Goal: Task Accomplishment & Management: Complete application form

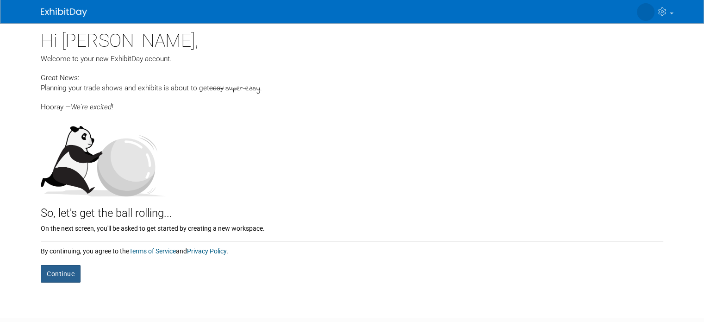
click at [49, 269] on button "Continue" at bounding box center [61, 274] width 40 height 18
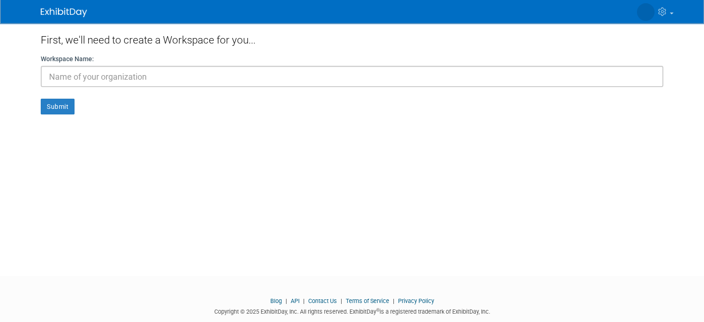
click at [91, 79] on input "text" at bounding box center [352, 76] width 622 height 21
click at [91, 79] on input "Wedding PLanning" at bounding box center [352, 76] width 622 height 21
type input "Wedding Planning"
click at [52, 113] on button "Submit" at bounding box center [58, 107] width 34 height 16
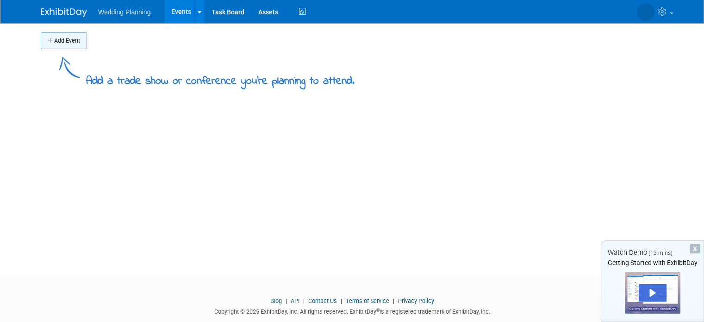
click at [61, 44] on button "Add Event" at bounding box center [64, 40] width 46 height 17
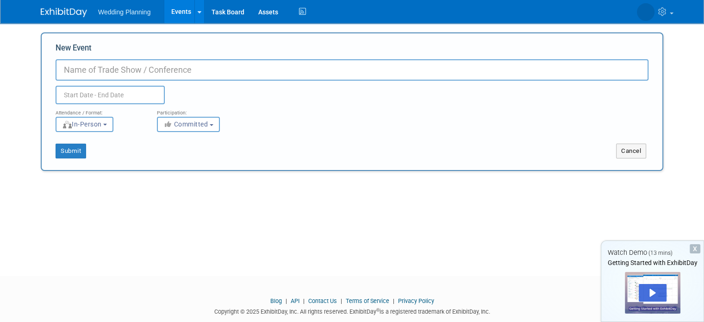
click at [101, 68] on input "New Event" at bounding box center [352, 69] width 593 height 21
type input "[PERSON_NAME] Wedding"
click at [73, 97] on input "text" at bounding box center [110, 95] width 109 height 19
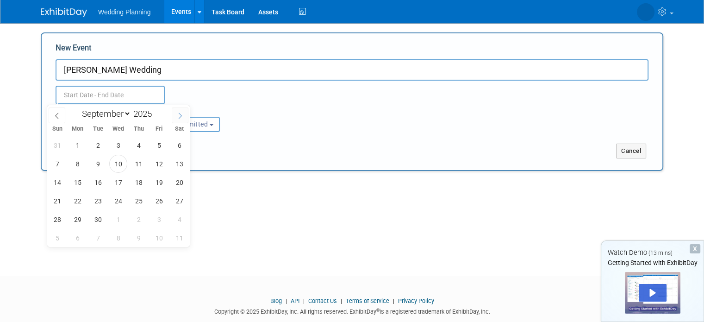
click at [178, 114] on icon at bounding box center [180, 115] width 6 height 6
select select "9"
click at [179, 181] on span "18" at bounding box center [179, 182] width 18 height 18
type input "[DATE] to [DATE]"
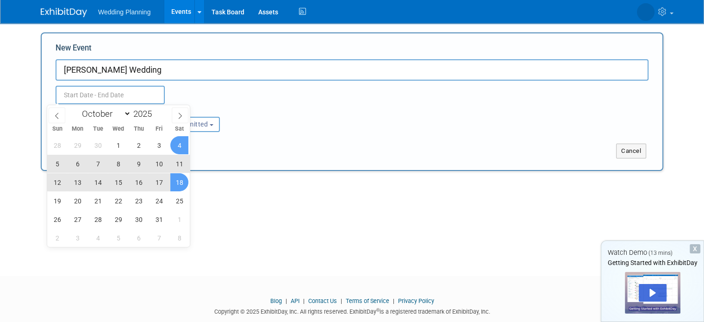
type input "Oct 18, 2025 to Oct 18, 2025"
click at [263, 100] on div "Oct 18, 2025 to Oct 18, 2025 Duplicate Event Warning" at bounding box center [352, 93] width 607 height 24
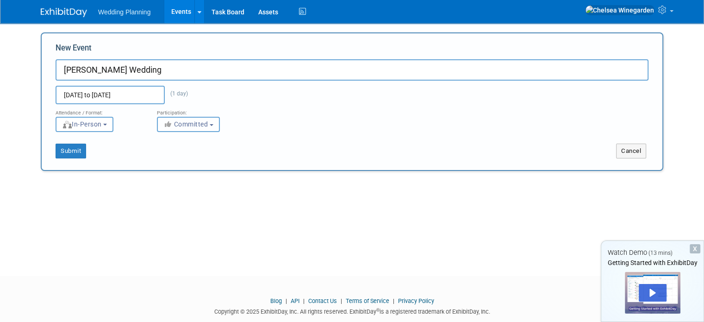
click at [197, 126] on span "Committed" at bounding box center [185, 123] width 45 height 7
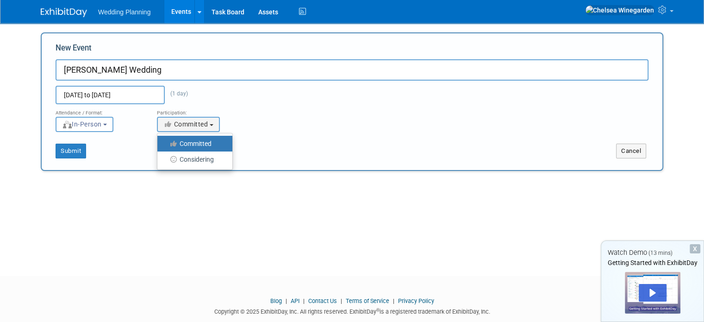
click at [210, 139] on label "Committed" at bounding box center [192, 143] width 61 height 12
click at [166, 141] on input "Committed" at bounding box center [163, 144] width 6 height 6
click at [341, 118] on div "Attendance / Format: <img src="https://www.exhibitday.com/Images/Format-InPerso…" at bounding box center [352, 118] width 607 height 28
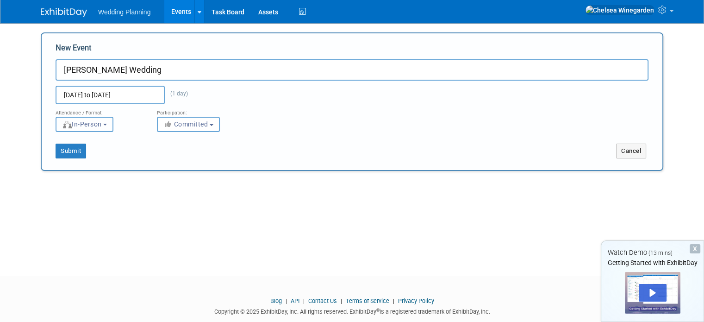
click at [82, 124] on span "In-Person" at bounding box center [82, 123] width 40 height 7
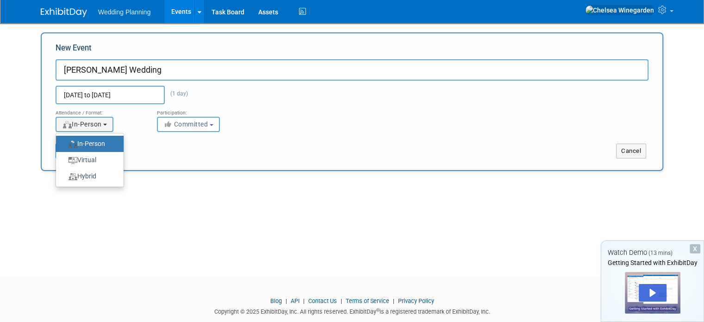
click at [96, 140] on label "In-Person" at bounding box center [88, 143] width 54 height 12
click at [64, 141] on input "In-Person" at bounding box center [61, 144] width 6 height 6
click at [455, 149] on div "Cancel" at bounding box center [507, 150] width 310 height 15
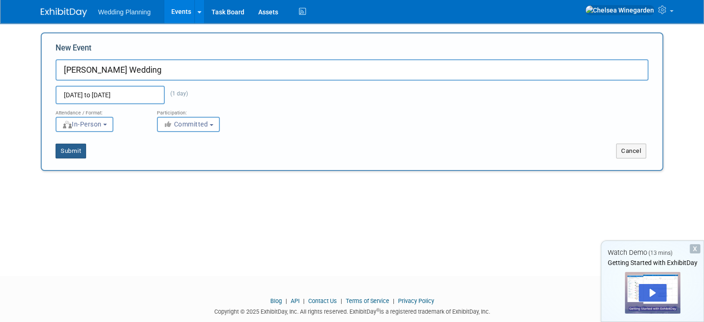
click at [59, 145] on button "Submit" at bounding box center [71, 150] width 31 height 15
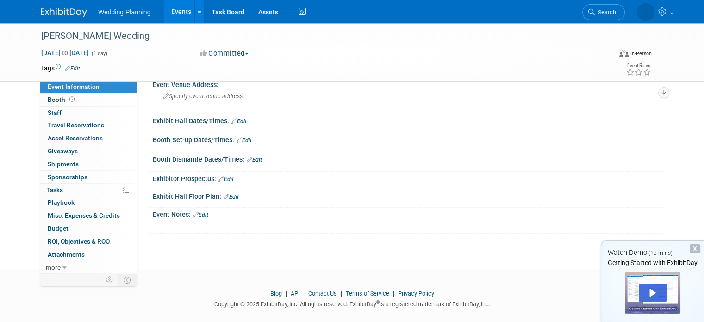
scroll to position [67, 0]
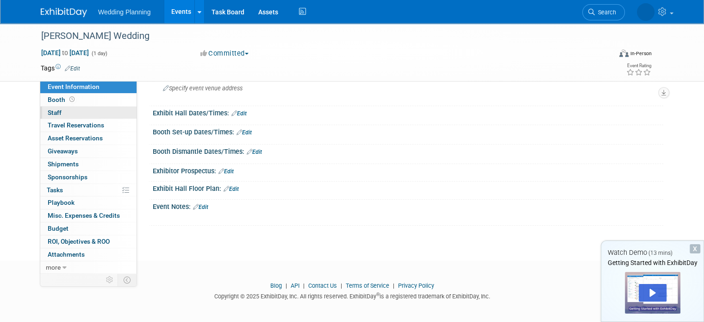
click at [49, 115] on span "Staff 0" at bounding box center [55, 112] width 14 height 7
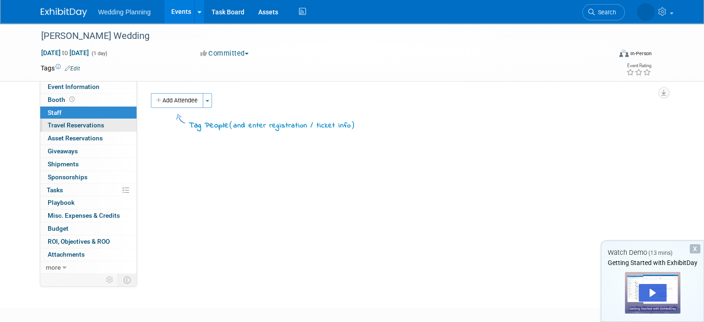
click at [61, 124] on span "Travel Reservations 0" at bounding box center [76, 124] width 56 height 7
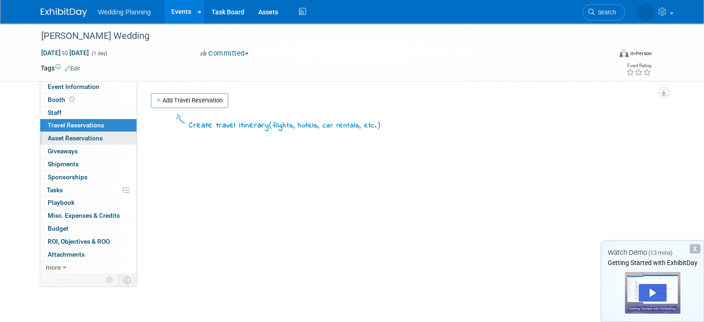
click at [63, 136] on span "Asset Reservations 0" at bounding box center [75, 137] width 55 height 7
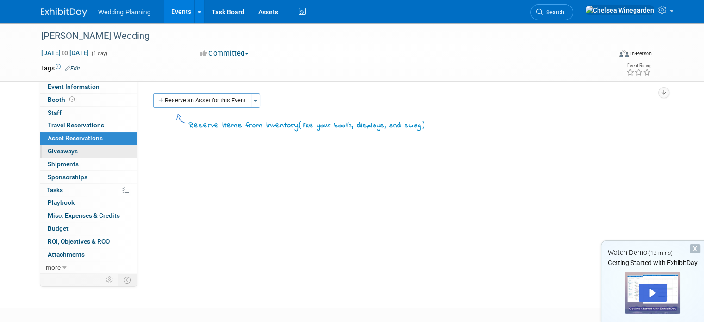
click at [62, 148] on span "Giveaways 0" at bounding box center [63, 150] width 30 height 7
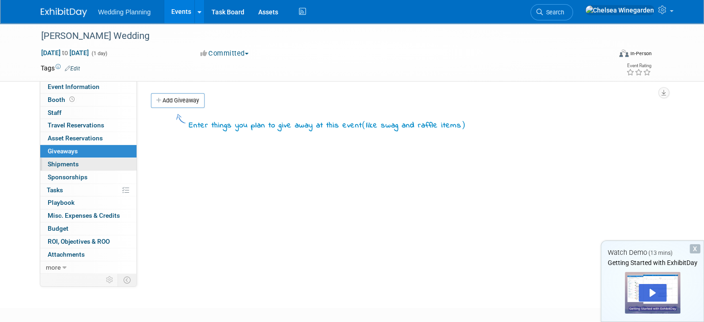
click at [61, 160] on span "Shipments 0" at bounding box center [63, 163] width 31 height 7
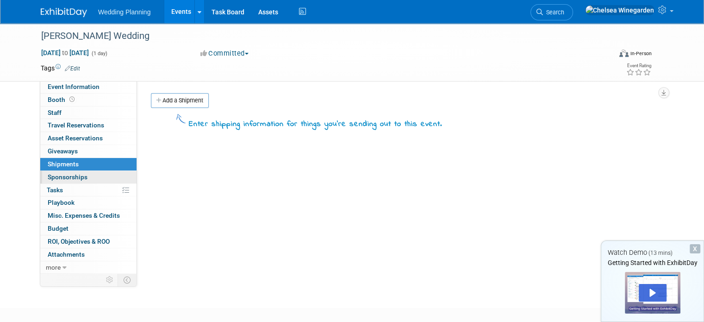
click at [67, 174] on span "Sponsorships 0" at bounding box center [68, 176] width 40 height 7
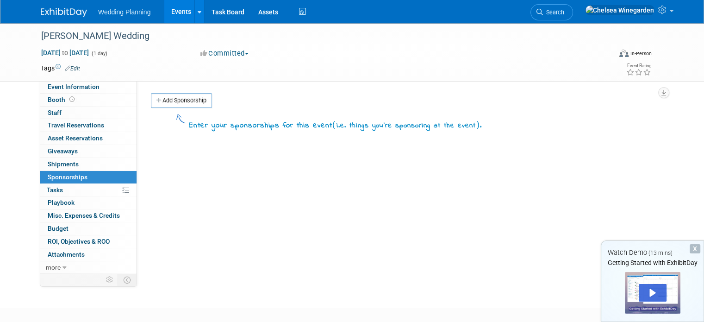
click at [65, 181] on link "0 Sponsorships 0" at bounding box center [88, 177] width 96 height 12
click at [62, 264] on icon at bounding box center [64, 267] width 4 height 6
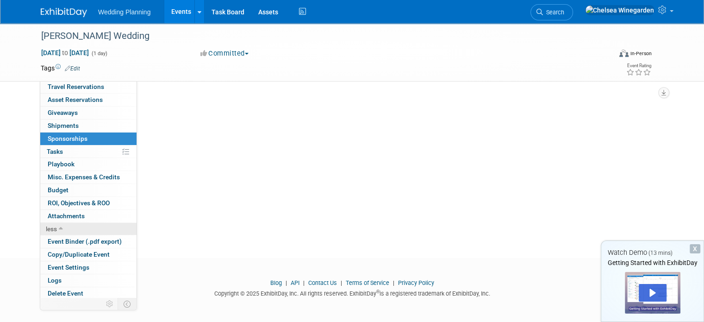
scroll to position [115, 0]
click at [70, 279] on link "Logs" at bounding box center [88, 280] width 96 height 12
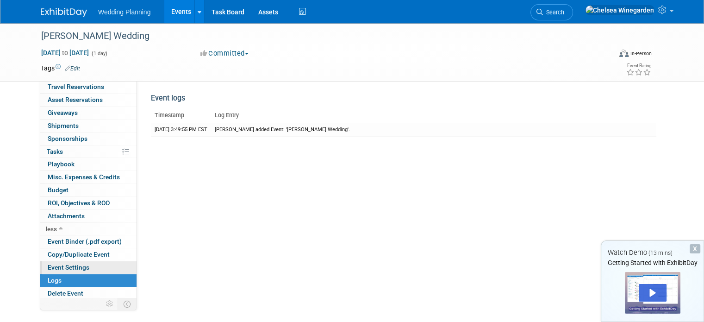
click at [72, 269] on span "Event Settings" at bounding box center [69, 266] width 42 height 7
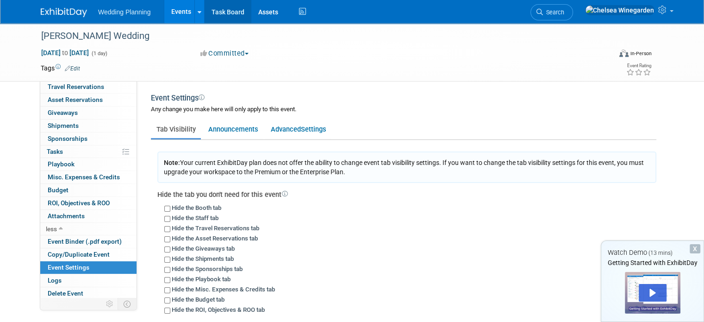
click at [204, 15] on link "Task Board" at bounding box center [227, 11] width 47 height 23
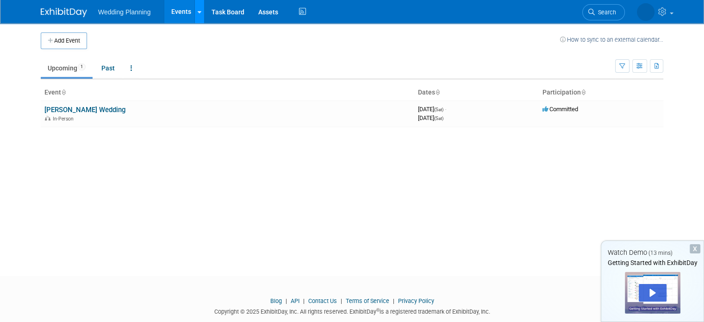
click at [198, 14] on icon at bounding box center [200, 12] width 4 height 6
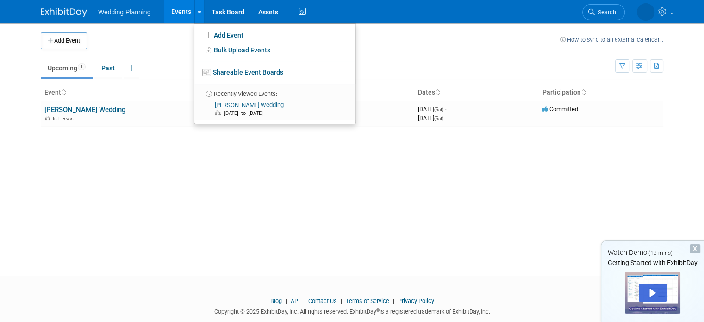
click at [218, 166] on div "Add Event How to sync to an external calendar... New Event Duplicate Event Warn…" at bounding box center [352, 141] width 636 height 236
